Goal: Task Accomplishment & Management: Manage account settings

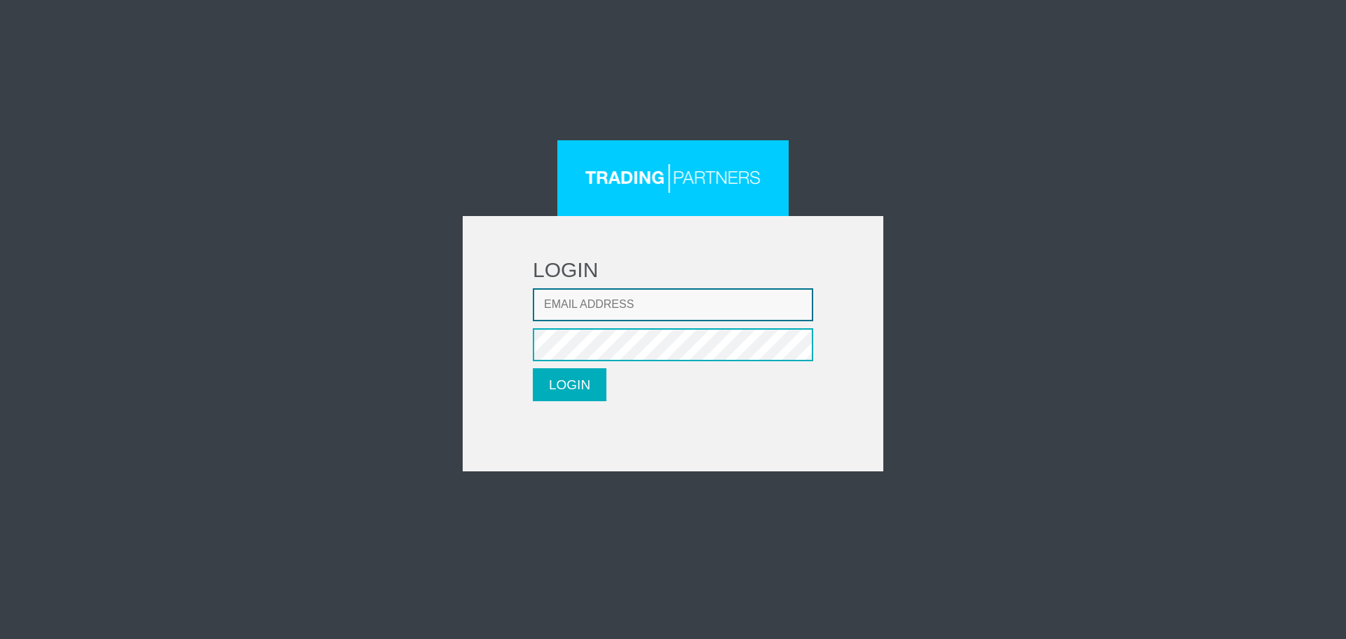
type input "LMatthaiou@fxcess.com"
click at [559, 401] on form "LOGIN Email address LMatthaiou@fxcess.com Password LOGIN Please wait..." at bounding box center [673, 343] width 421 height 255
click at [585, 403] on form "LOGIN Email address LMatthaiou@fxcess.com Password LOGIN Please wait..." at bounding box center [673, 343] width 421 height 255
click at [513, 388] on form "LOGIN Email address LMatthaiou@fxcess.com Password LOGIN Please wait..." at bounding box center [673, 343] width 421 height 255
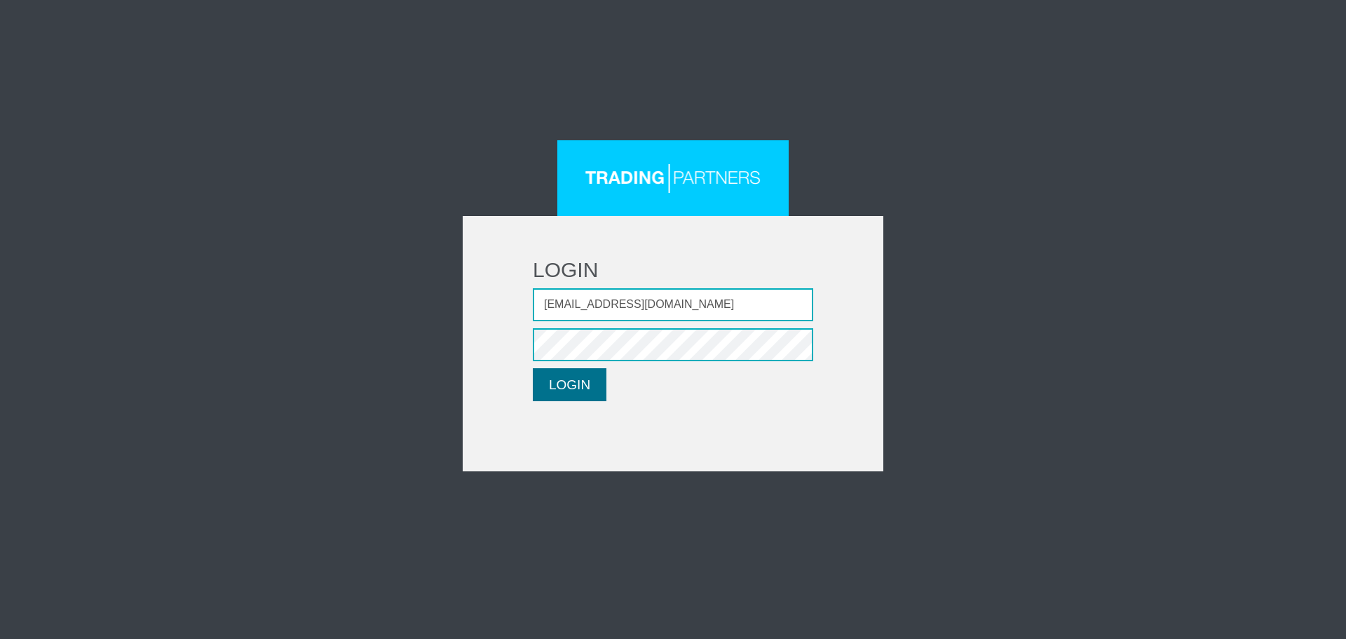
click at [548, 400] on form "LOGIN Email address LMatthaiou@fxcess.com Password LOGIN Please wait..." at bounding box center [673, 343] width 421 height 255
click at [554, 391] on button "LOGIN" at bounding box center [570, 384] width 74 height 33
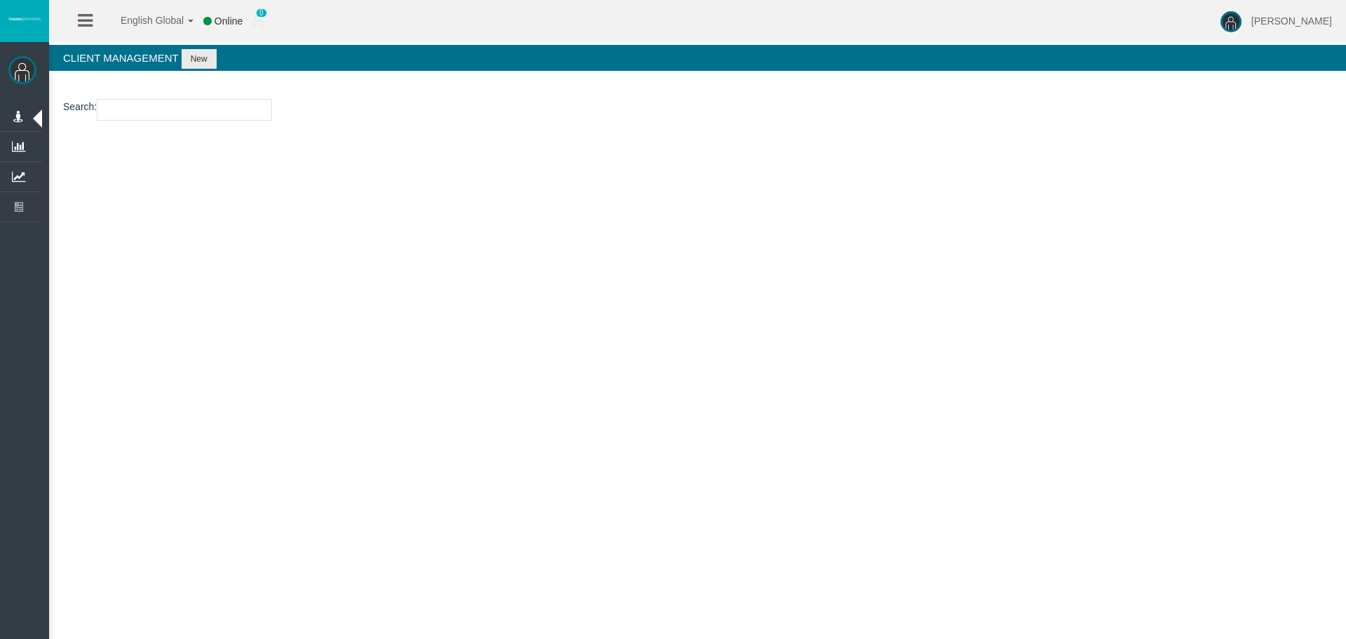
click at [508, 249] on div "English Global 简体中文 English Global 日本語 한국어 Online 0 [PERSON_NAME] Help Log Out …" at bounding box center [673, 319] width 1346 height 639
click at [579, 174] on section "Loading..." at bounding box center [697, 166] width 1297 height 49
click at [932, 239] on div "English Global 简体中文 English Global 日本語 한국어 Online 0 [PERSON_NAME] Help Log Out …" at bounding box center [673, 319] width 1346 height 639
click at [605, 352] on div "English Global 简体中文 English Global 日本語 한국어 Online 0 [PERSON_NAME] Help Log Out …" at bounding box center [673, 319] width 1346 height 639
drag, startPoint x: 520, startPoint y: 389, endPoint x: 538, endPoint y: 394, distance: 18.2
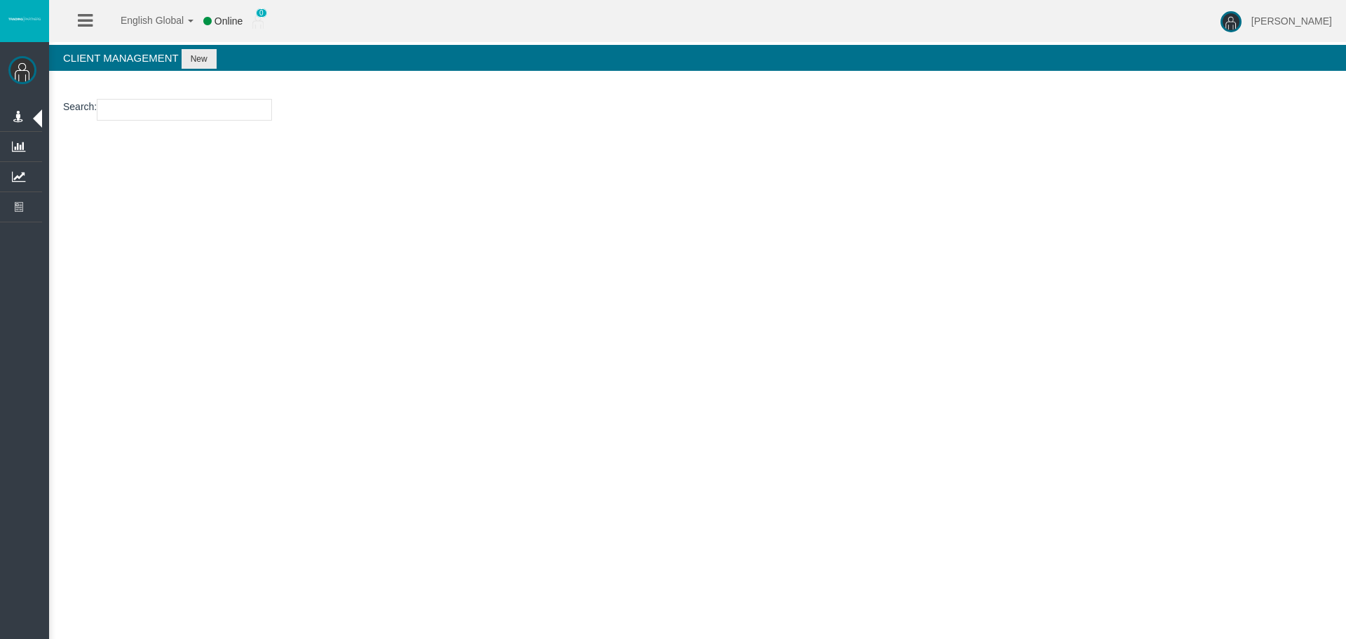
click at [524, 391] on div "English Global 简体中文 English Global 日本語 한국어 Online 0 [PERSON_NAME] Help Log Out …" at bounding box center [673, 319] width 1346 height 639
click at [721, 401] on div "English Global 简体中文 English Global 日本語 한국어 Online 0 [PERSON_NAME] Help Log Out …" at bounding box center [673, 319] width 1346 height 639
click at [485, 350] on div "English Global 简体中文 English Global 日本語 한국어 Online 0 [PERSON_NAME] Help Log Out …" at bounding box center [673, 319] width 1346 height 639
drag, startPoint x: 447, startPoint y: 331, endPoint x: 438, endPoint y: 27, distance: 304.3
click at [446, 331] on div "English Global 简体中文 English Global 日本語 한국어 Online 0 [PERSON_NAME] Help Log Out …" at bounding box center [673, 319] width 1346 height 639
